Goal: Transaction & Acquisition: Purchase product/service

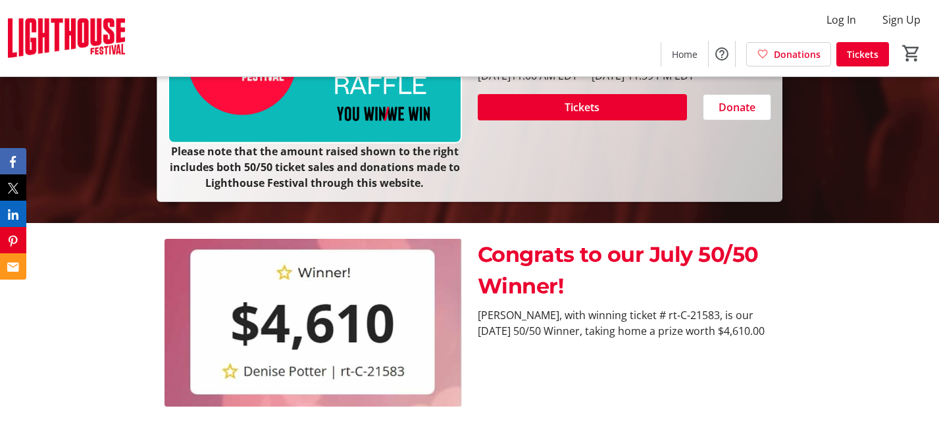
scroll to position [280, 0]
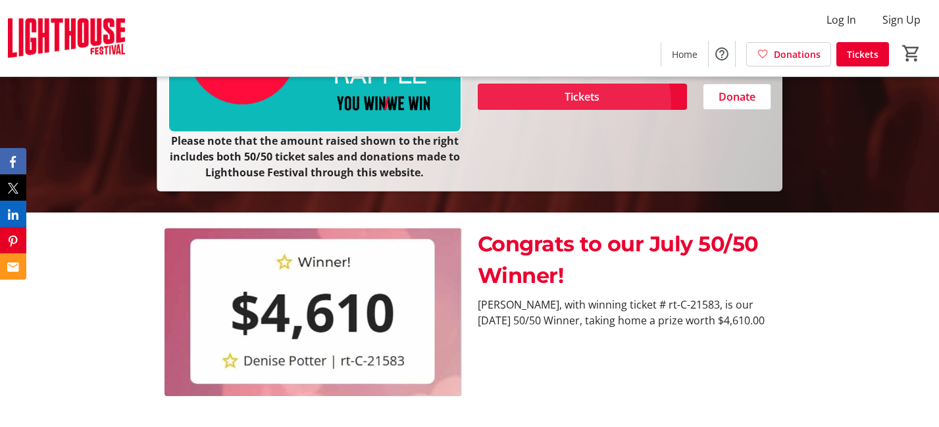
click at [572, 105] on span "Tickets" at bounding box center [581, 97] width 35 height 16
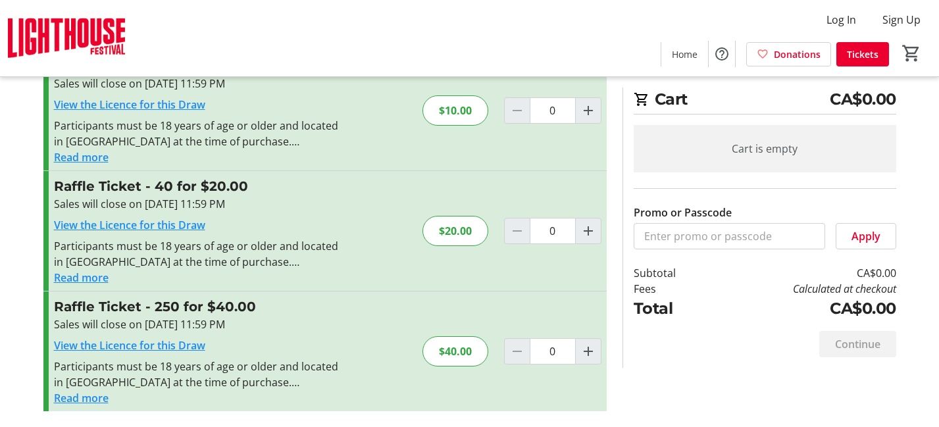
scroll to position [160, 0]
click at [586, 343] on mat-icon "Increment by one" at bounding box center [588, 351] width 16 height 16
type input "1"
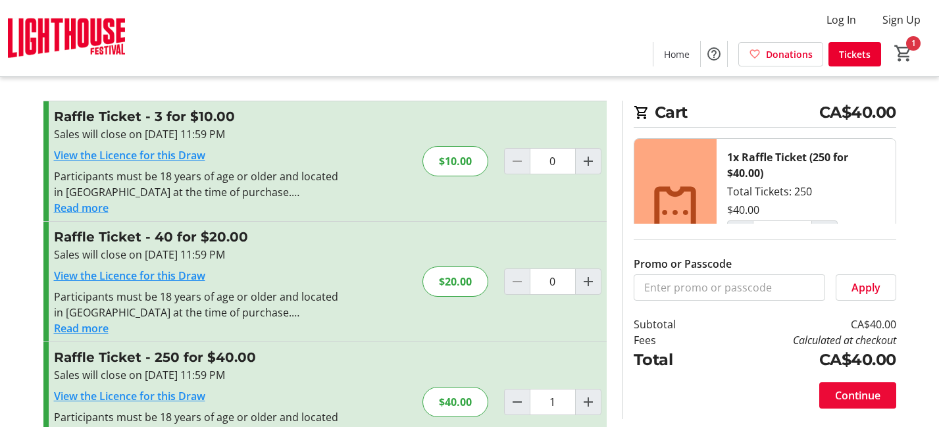
scroll to position [0, 0]
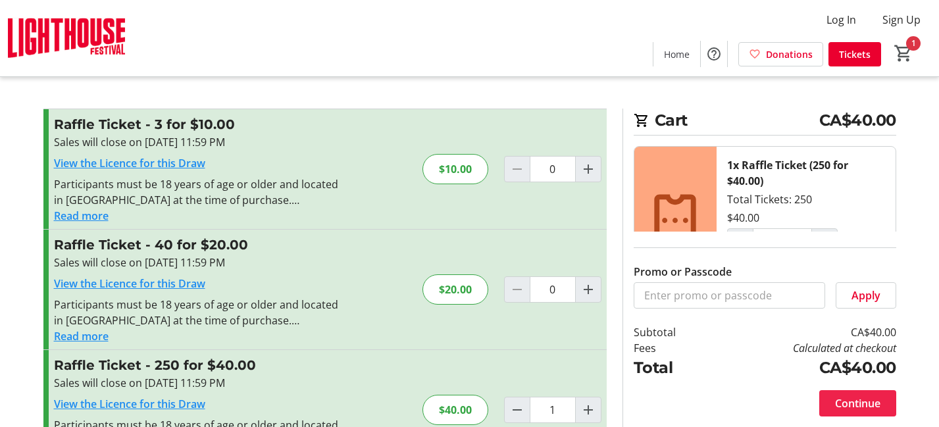
click at [862, 405] on span "Continue" at bounding box center [857, 403] width 45 height 16
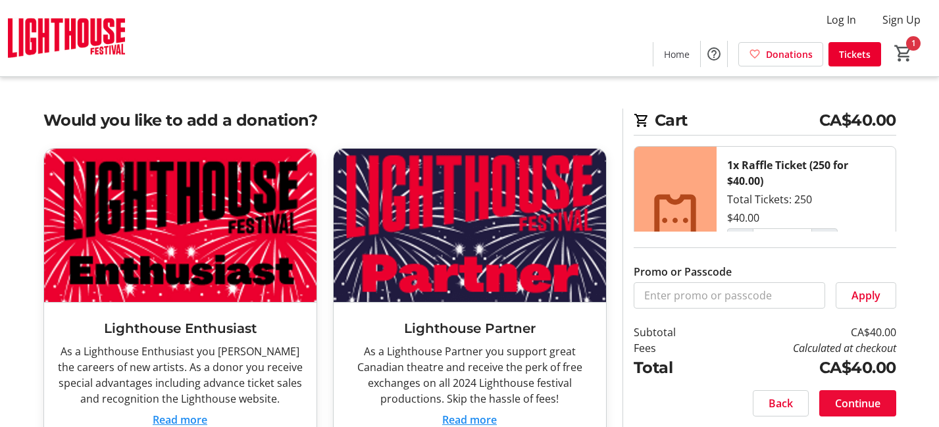
scroll to position [130, 0]
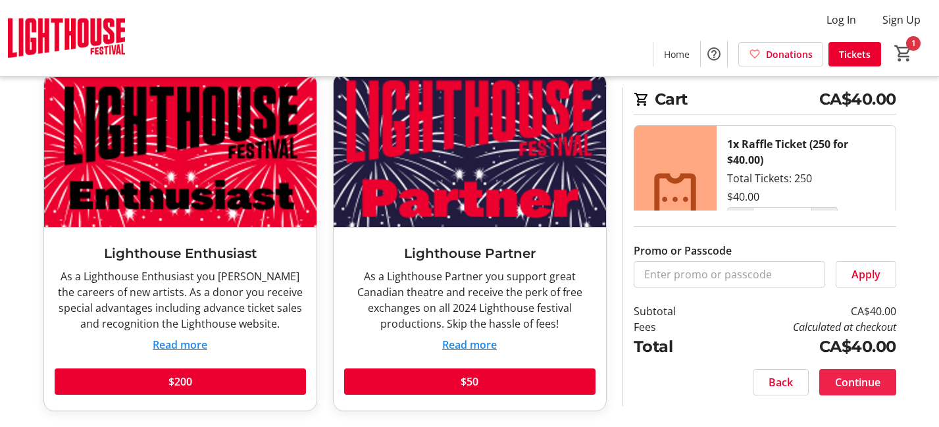
click at [836, 374] on span "Continue" at bounding box center [857, 382] width 45 height 16
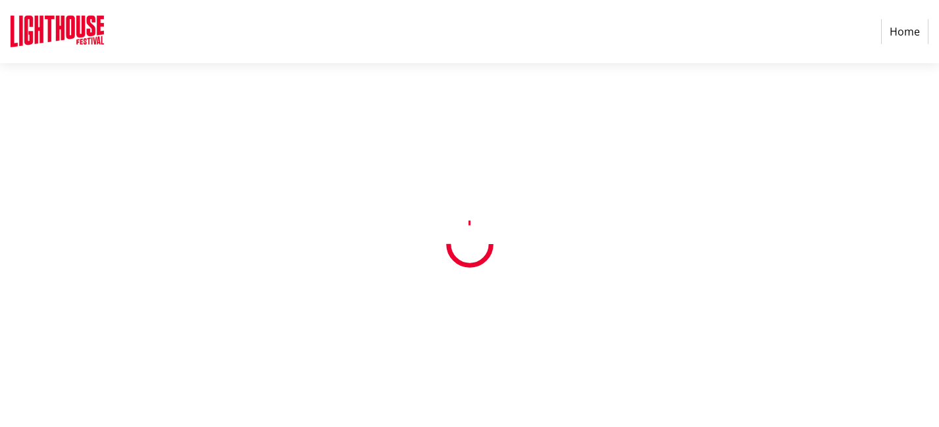
select select "CA"
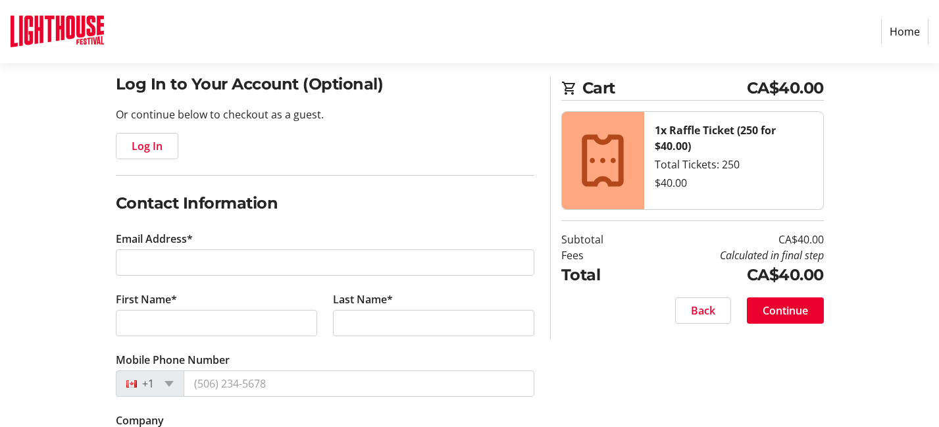
scroll to position [113, 0]
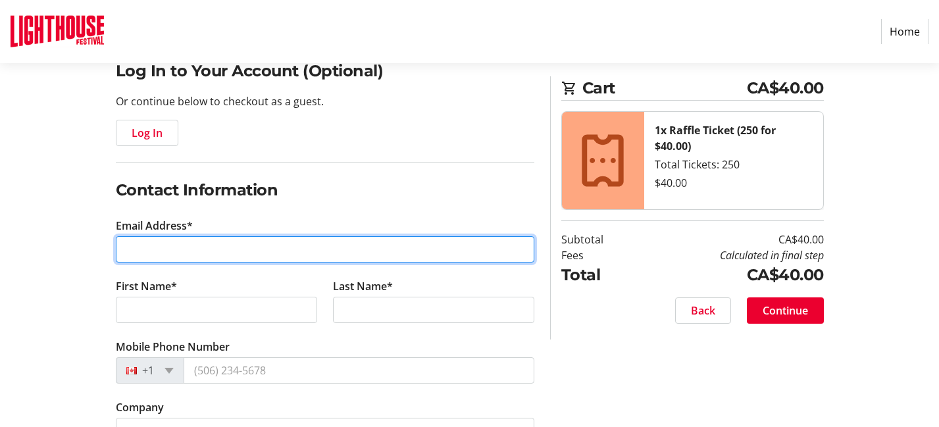
click at [202, 263] on input "Email Address*" at bounding box center [325, 249] width 418 height 26
type input "[EMAIL_ADDRESS][DOMAIN_NAME]"
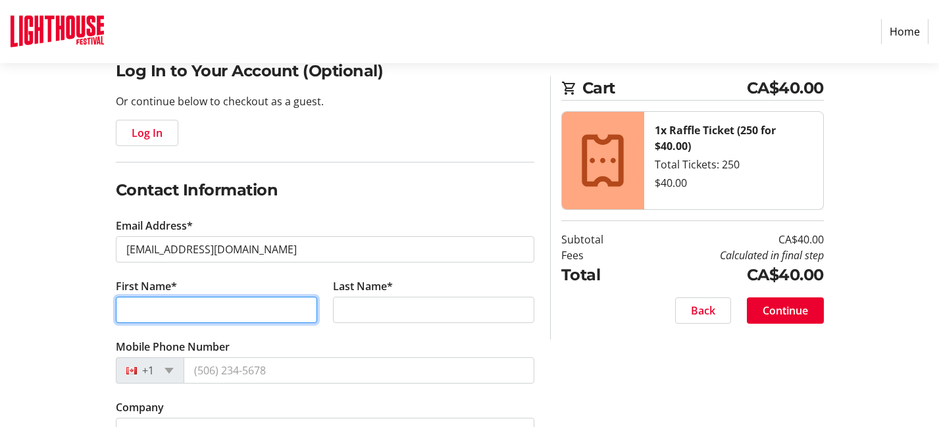
type input "[PERSON_NAME]"
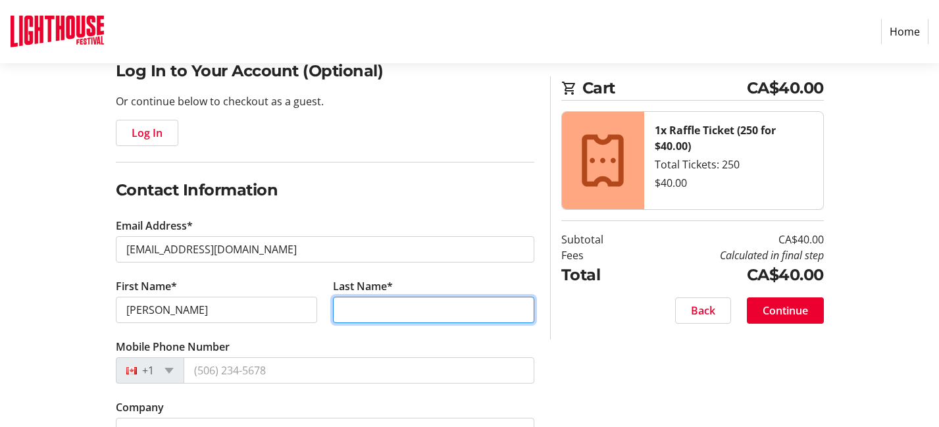
type input "[PERSON_NAME]"
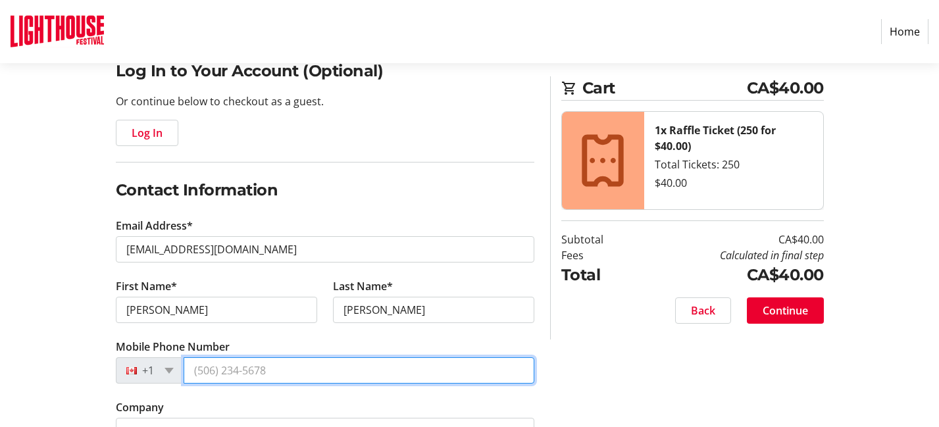
type input "[PHONE_NUMBER]"
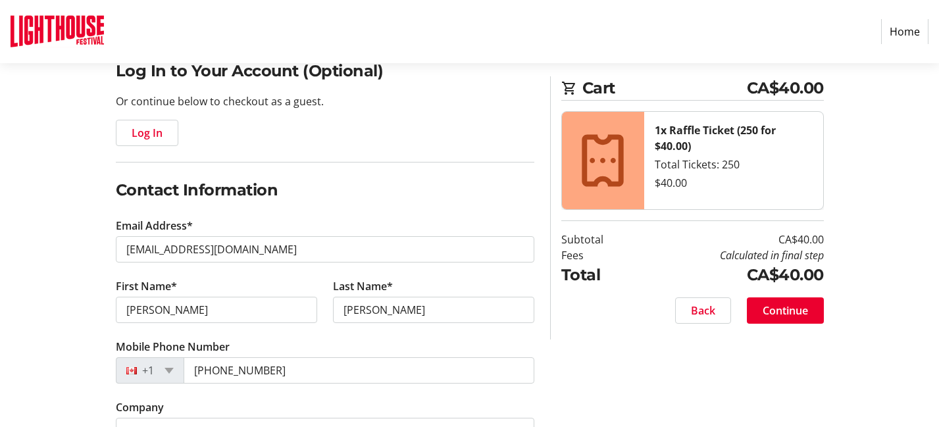
type input "[STREET_ADDRESS]"
type input "[GEOGRAPHIC_DATA]"
select select "ON"
type input "N0A 1N3"
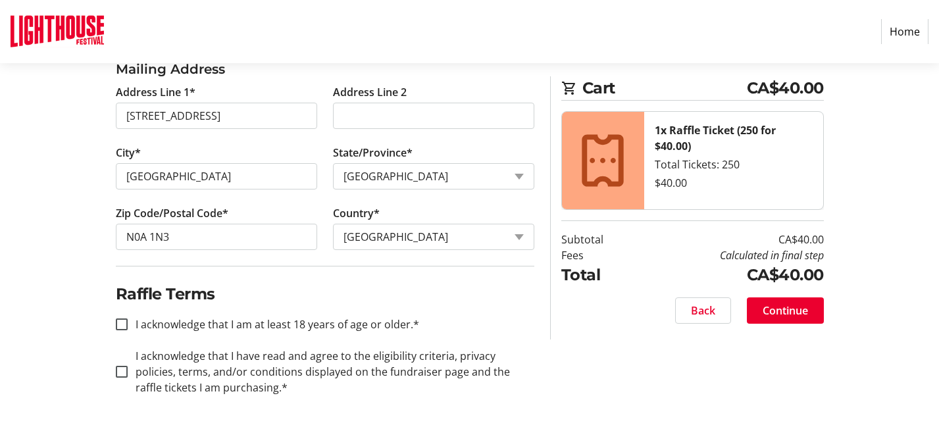
scroll to position [772, 0]
click at [124, 318] on input "I acknowledge that I am at least 18 years of age or older.*" at bounding box center [122, 324] width 12 height 12
checkbox input "true"
click at [124, 366] on input "I acknowledge that I have read and agree to the eligibility criteria, privacy p…" at bounding box center [122, 372] width 12 height 12
checkbox input "true"
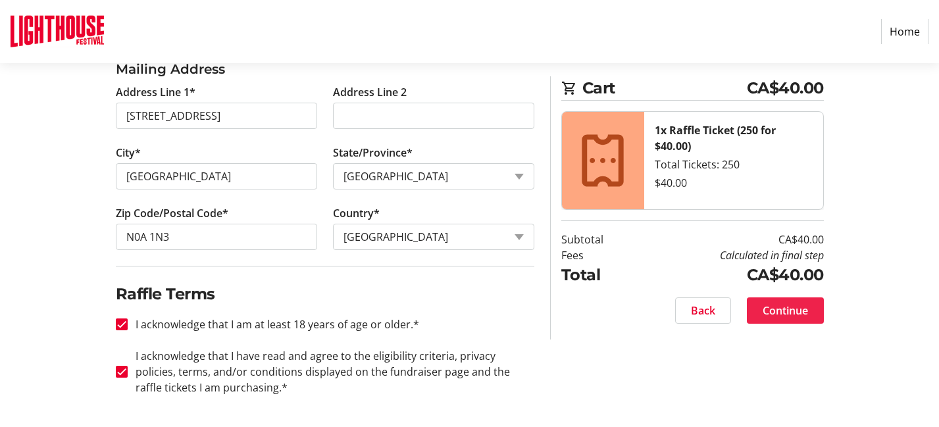
click at [807, 326] on span at bounding box center [785, 311] width 77 height 32
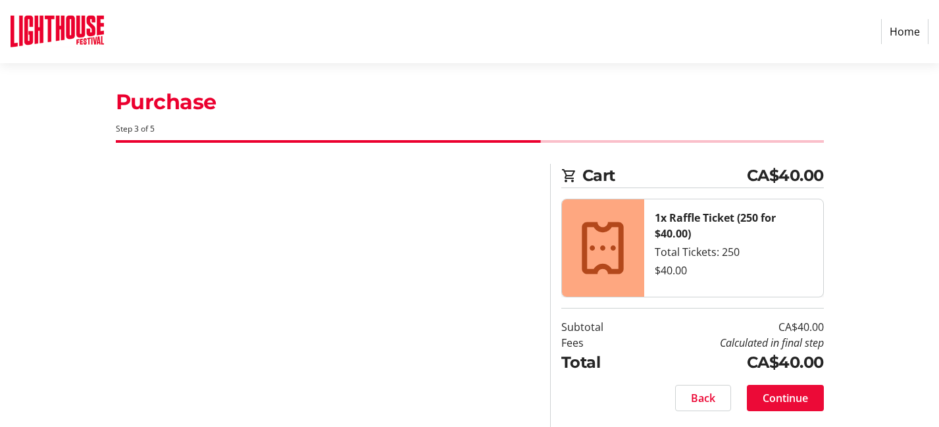
scroll to position [89, 0]
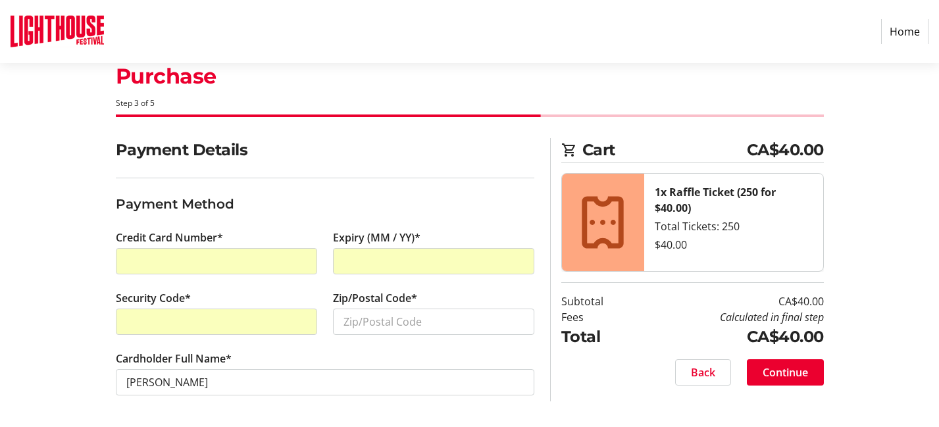
scroll to position [132, 0]
click at [397, 309] on input "Zip/Postal Code*" at bounding box center [433, 322] width 201 height 26
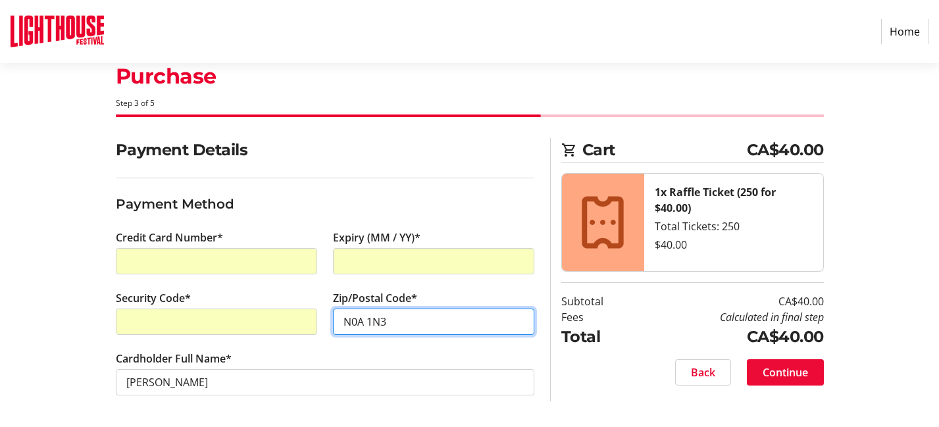
type input "N0A 1N3"
click at [782, 364] on span "Continue" at bounding box center [785, 372] width 45 height 16
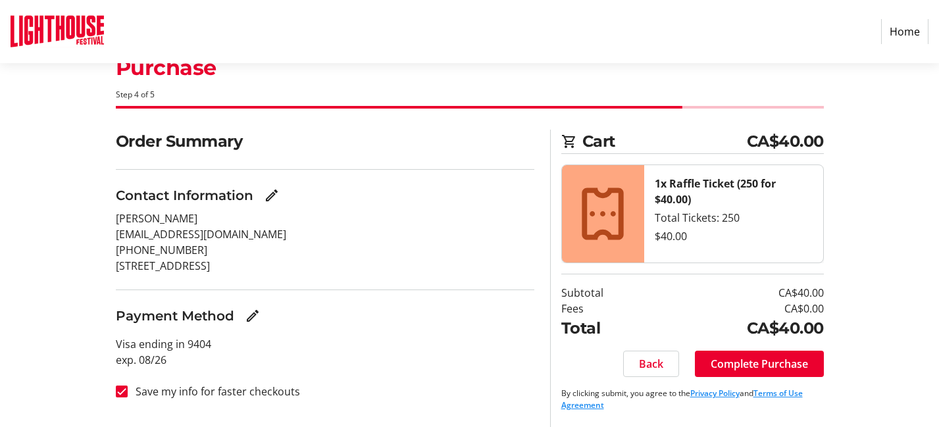
scroll to position [131, 0]
